Goal: Find specific page/section: Find specific page/section

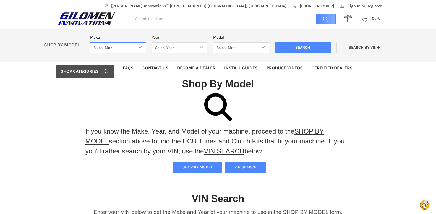
click at [139, 47] on select "Select Make Bobcat UTV Gravely UTV ACE 900 RANGER 570 Ranger 700 / 800 RANGER 9…" at bounding box center [118, 47] width 56 height 11
click at [140, 46] on select "Select Make Bobcat UTV Gravely UTV ACE 900 RANGER 570 Ranger 700 / 800 RANGER 9…" at bounding box center [118, 47] width 56 height 11
select select "340"
click at [90, 42] on select "Select Make Bobcat UTV Gravely UTV ACE 900 RANGER 570 Ranger 700 / 800 RANGER 9…" at bounding box center [118, 47] width 56 height 11
click at [201, 48] on select "Select Year [DATE] 2015 2016 2017 2018 2019 2020 2021 2022 2023 2024 2025 2026" at bounding box center [180, 47] width 56 height 11
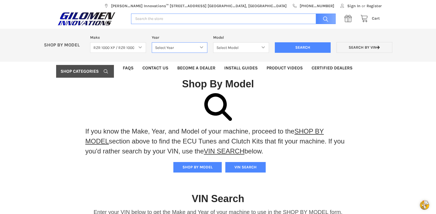
select select "610"
click at [152, 42] on select "Select Year [DATE] 2015 2016 2017 2018 2019 2020 2021 2022 2023 2024 2025 2026" at bounding box center [180, 47] width 56 height 11
click at [264, 47] on select "Select Model RZR TRAIL S 1000 RZR XP AND XP4 MODELS" at bounding box center [241, 47] width 56 height 11
select select "611"
click at [213, 42] on select "Select Model RZR TRAIL S 1000 RZR XP AND XP4 MODELS" at bounding box center [241, 47] width 56 height 11
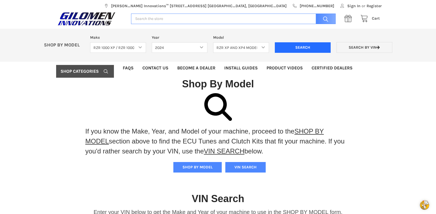
click at [286, 49] on input "Search" at bounding box center [303, 47] width 56 height 10
